Goal: Find specific page/section: Find specific page/section

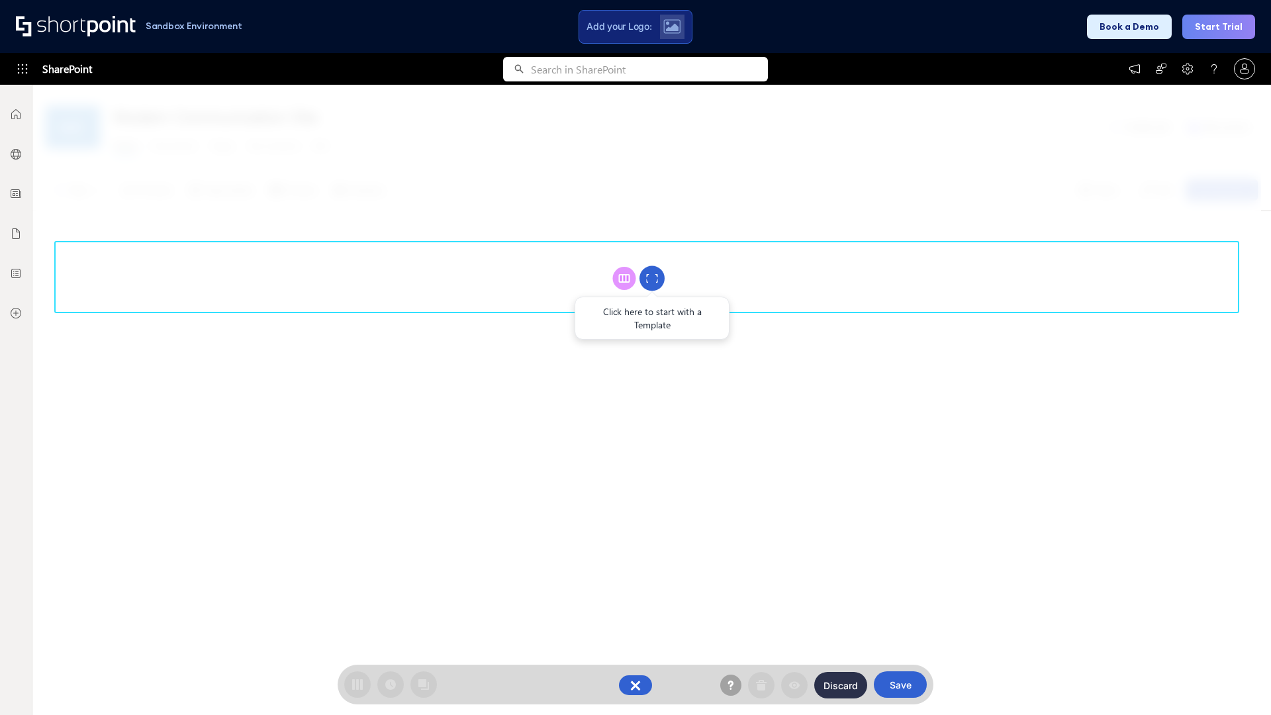
click at [652, 278] on circle at bounding box center [651, 278] width 25 height 25
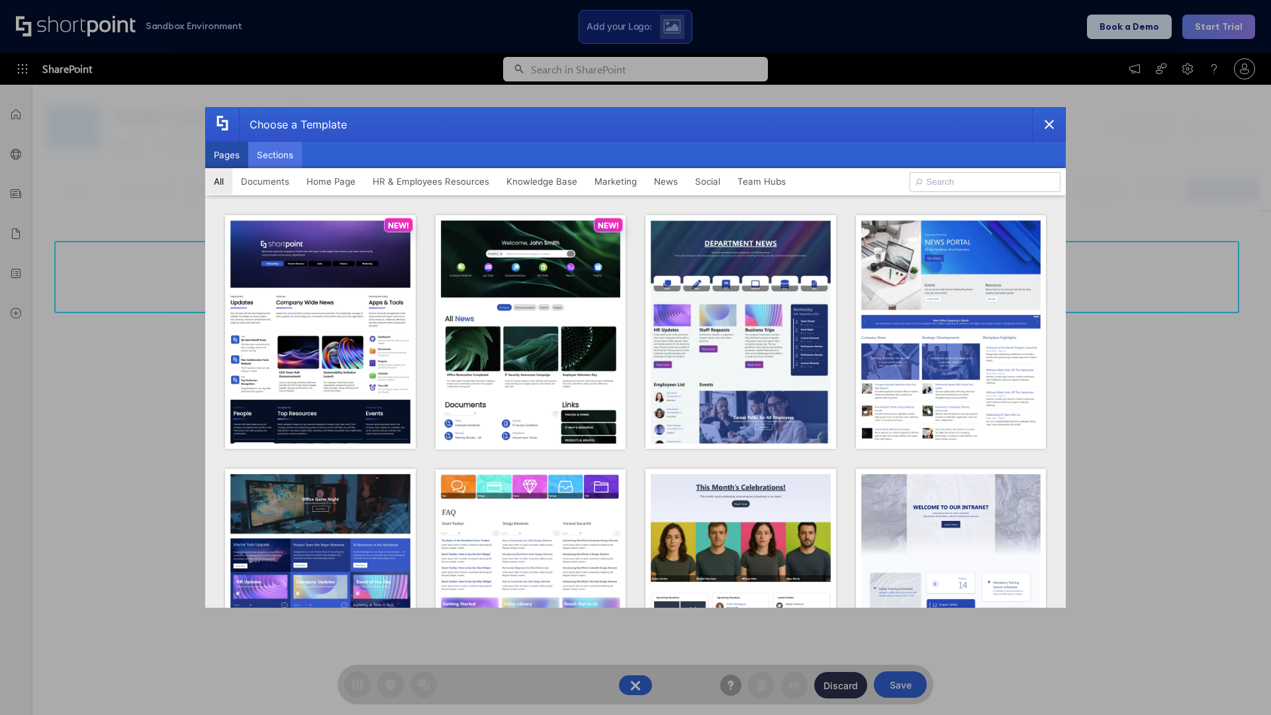
click at [275, 155] on button "Sections" at bounding box center [275, 155] width 54 height 26
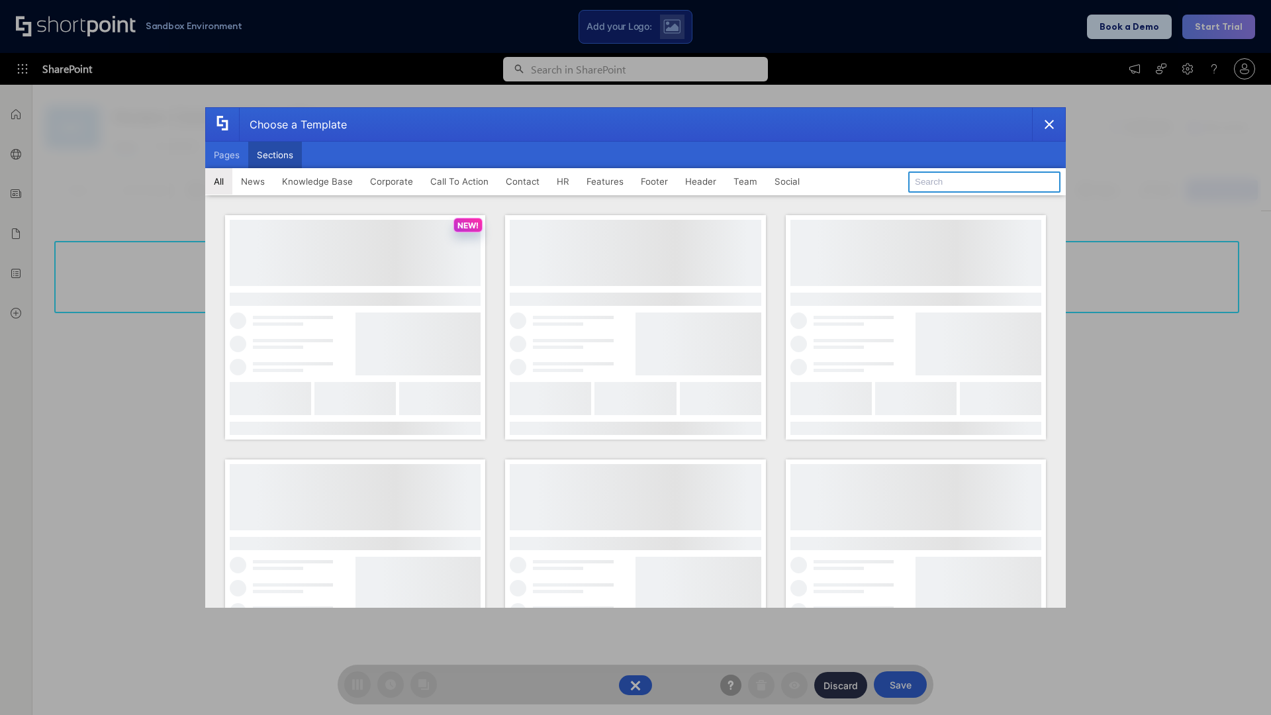
type input "Footer 5"
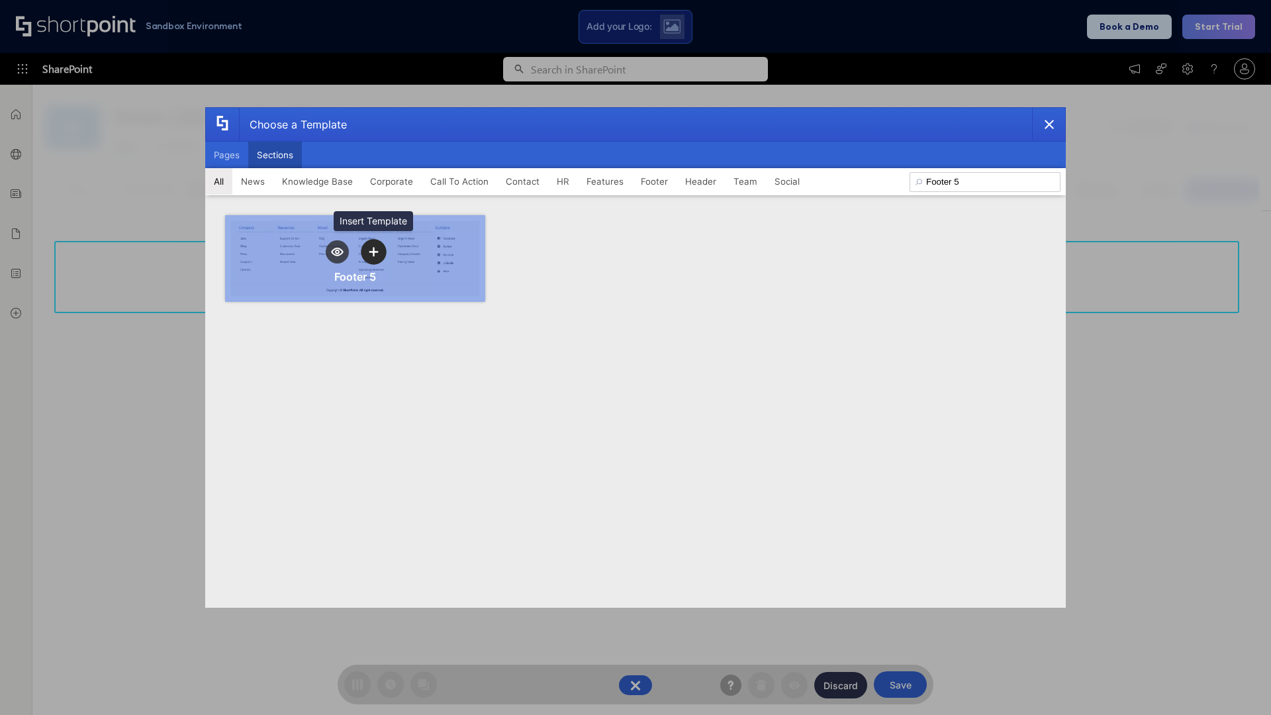
click at [373, 252] on icon "template selector" at bounding box center [373, 251] width 9 height 9
